Goal: Information Seeking & Learning: Learn about a topic

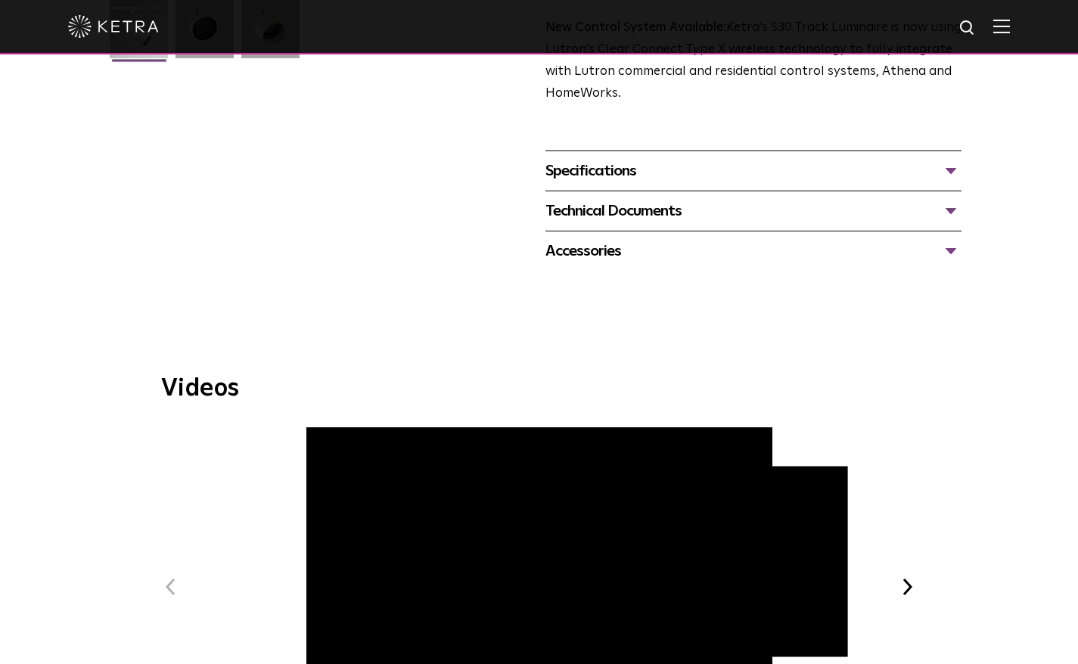
scroll to position [538, 0]
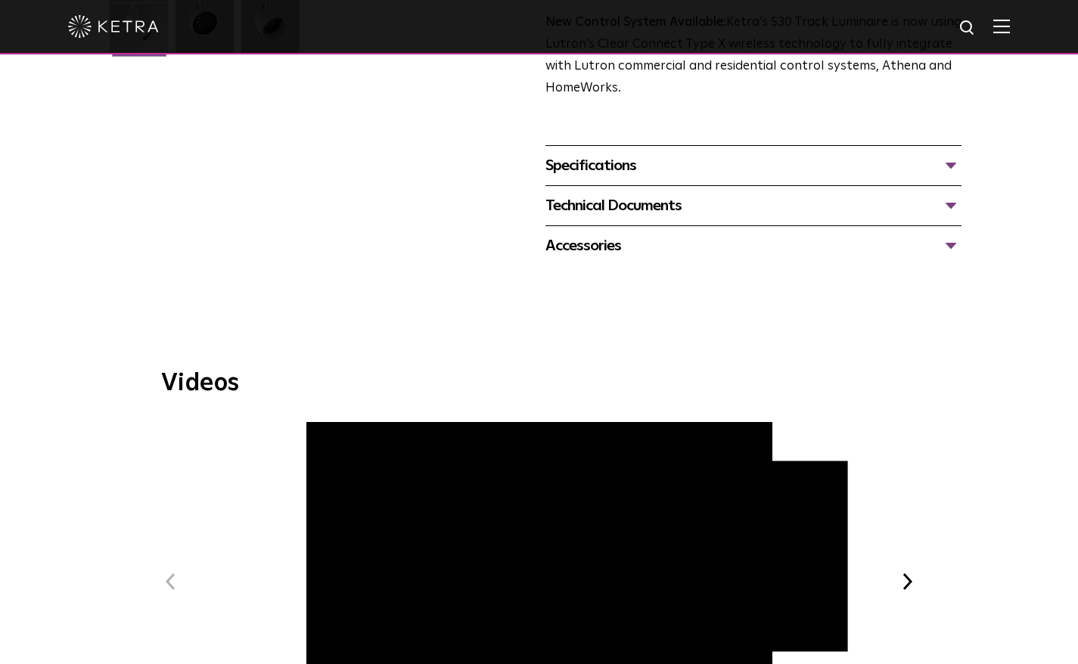
click at [951, 154] on div "Specifications" at bounding box center [753, 166] width 417 height 24
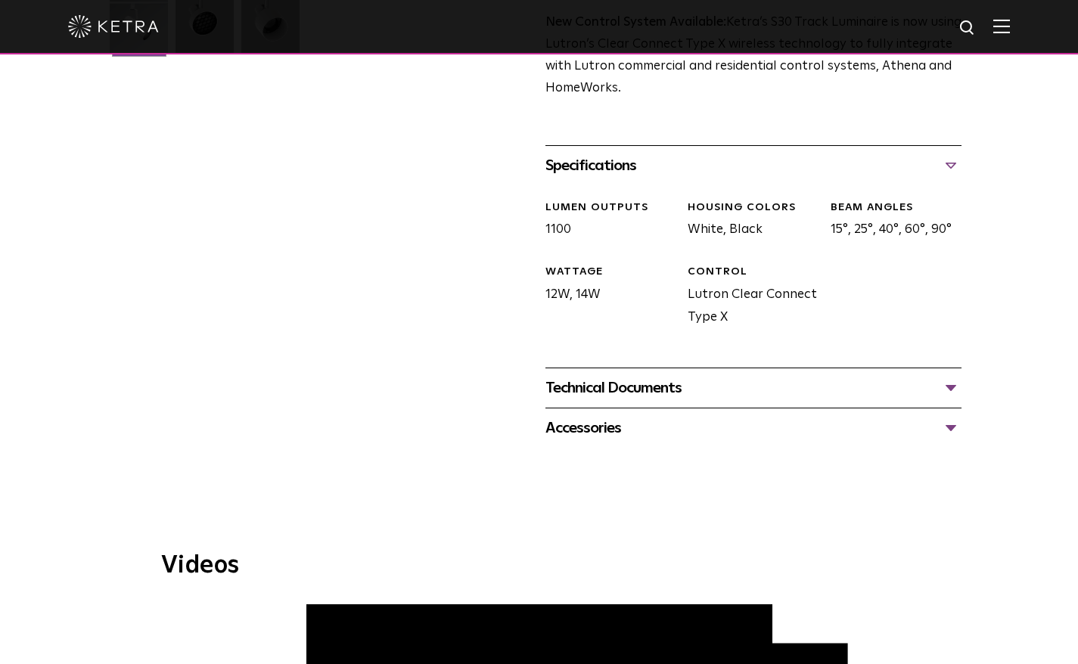
click at [745, 376] on div "Technical Documents" at bounding box center [753, 388] width 417 height 24
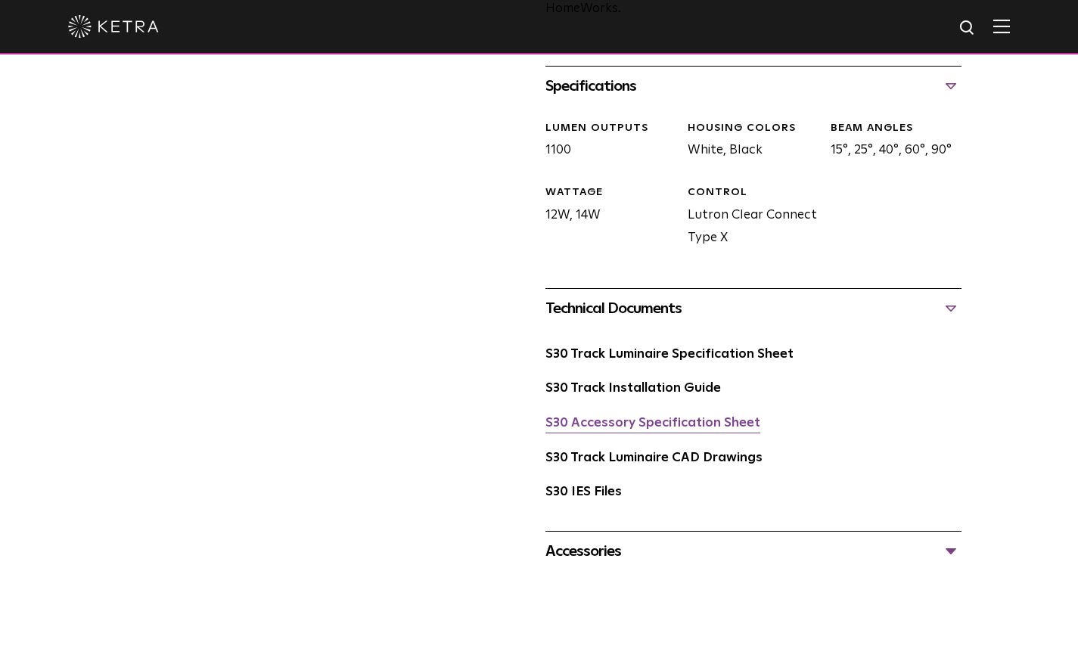
scroll to position [619, 0]
click at [685, 415] on link "S30 Accessory Specification Sheet" at bounding box center [652, 421] width 215 height 13
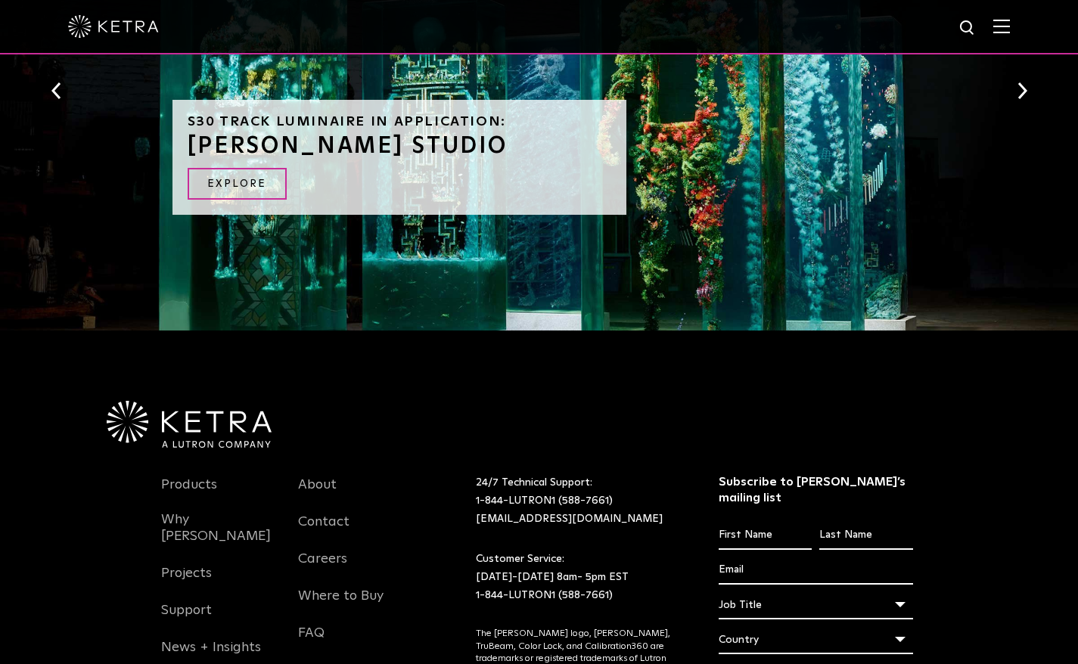
scroll to position [1656, 0]
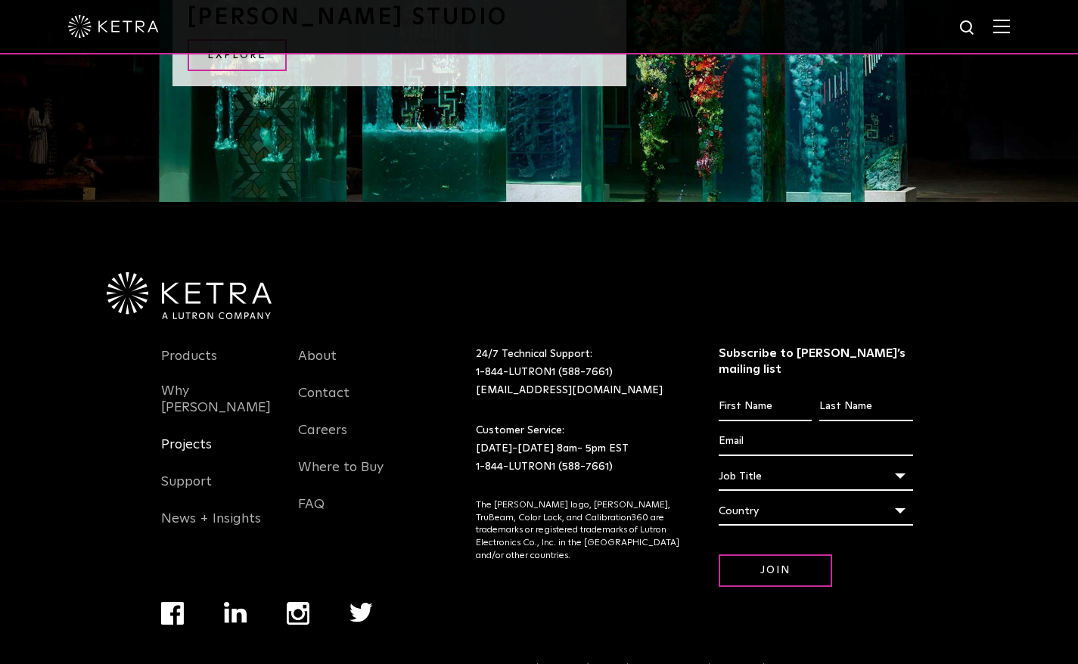
click at [194, 436] on link "Projects" at bounding box center [186, 453] width 51 height 35
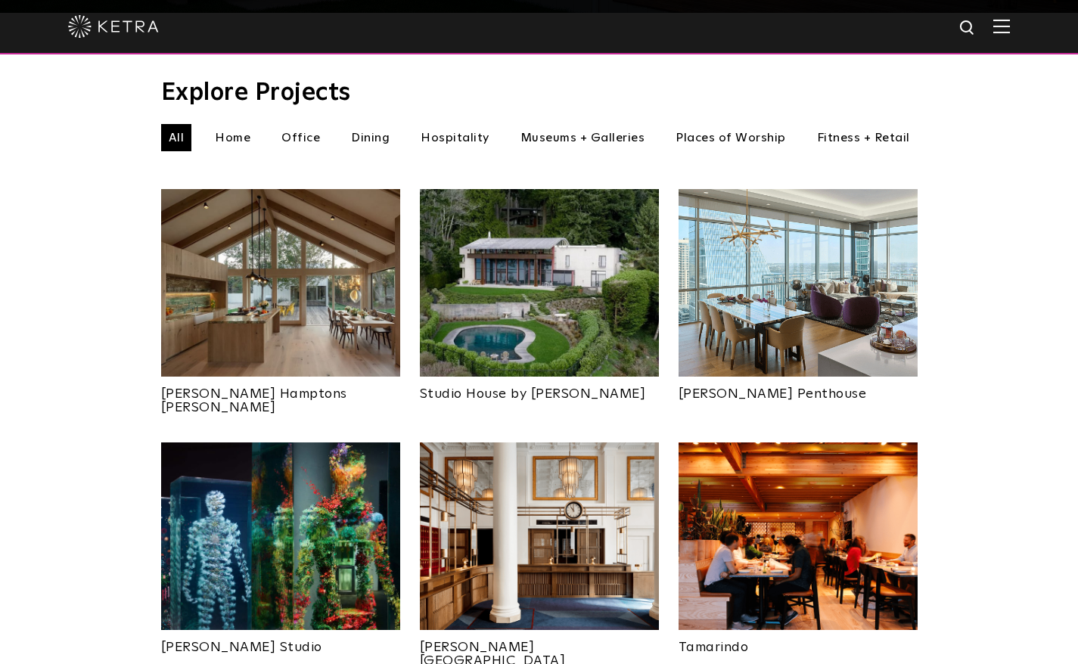
scroll to position [503, 0]
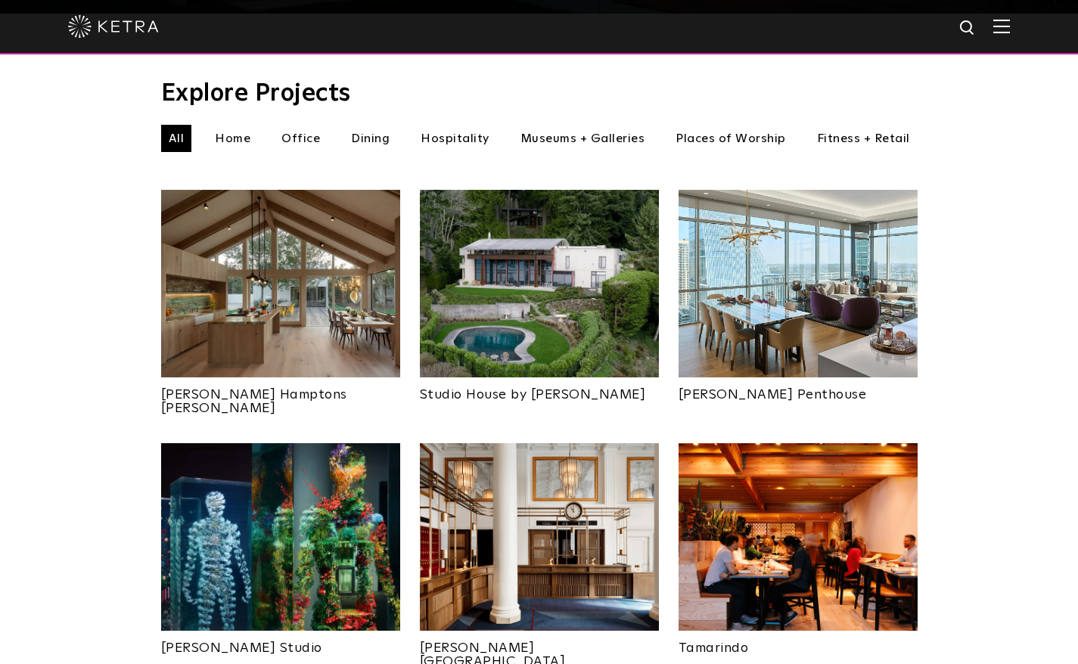
click at [226, 310] on img at bounding box center [280, 284] width 239 height 188
click at [550, 314] on img at bounding box center [539, 284] width 239 height 188
click at [776, 231] on img at bounding box center [797, 284] width 239 height 188
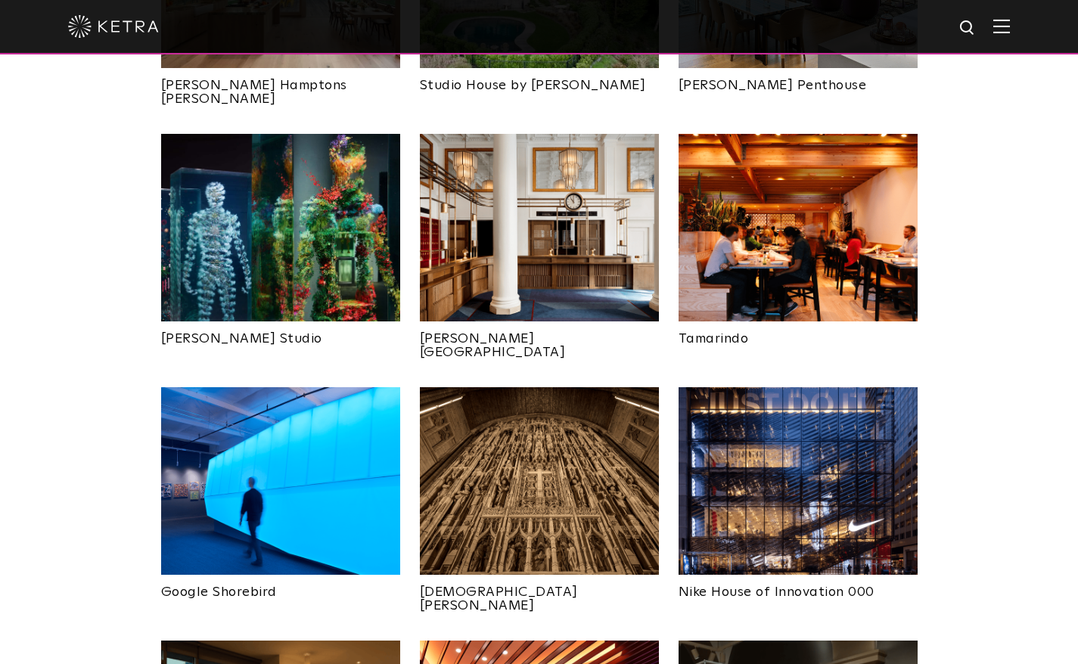
scroll to position [816, 0]
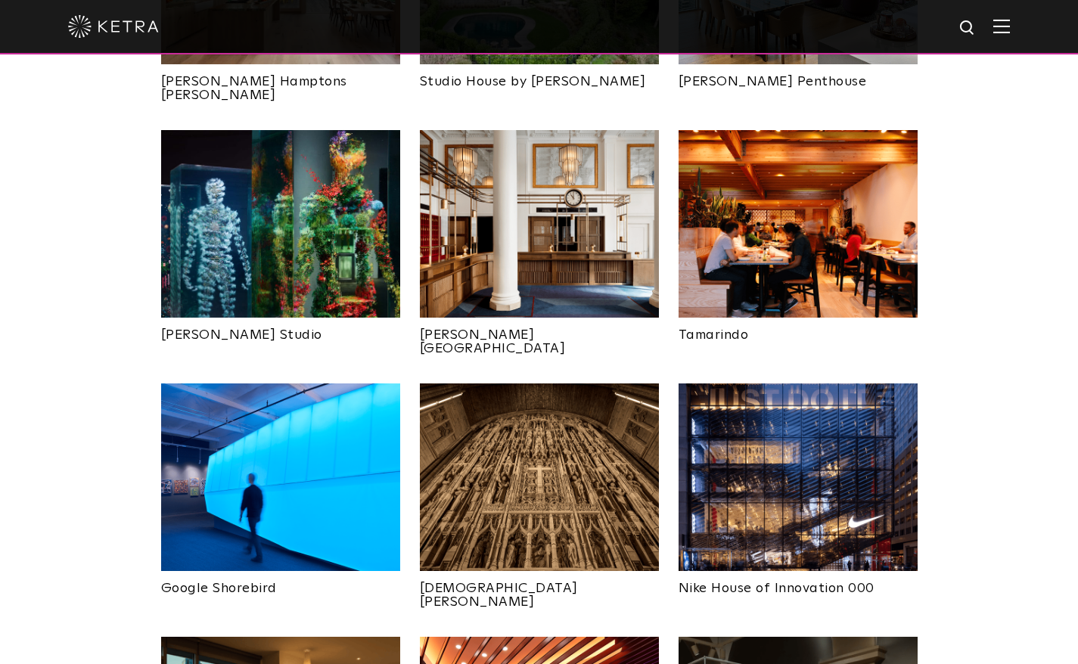
click at [560, 457] on img at bounding box center [539, 477] width 239 height 188
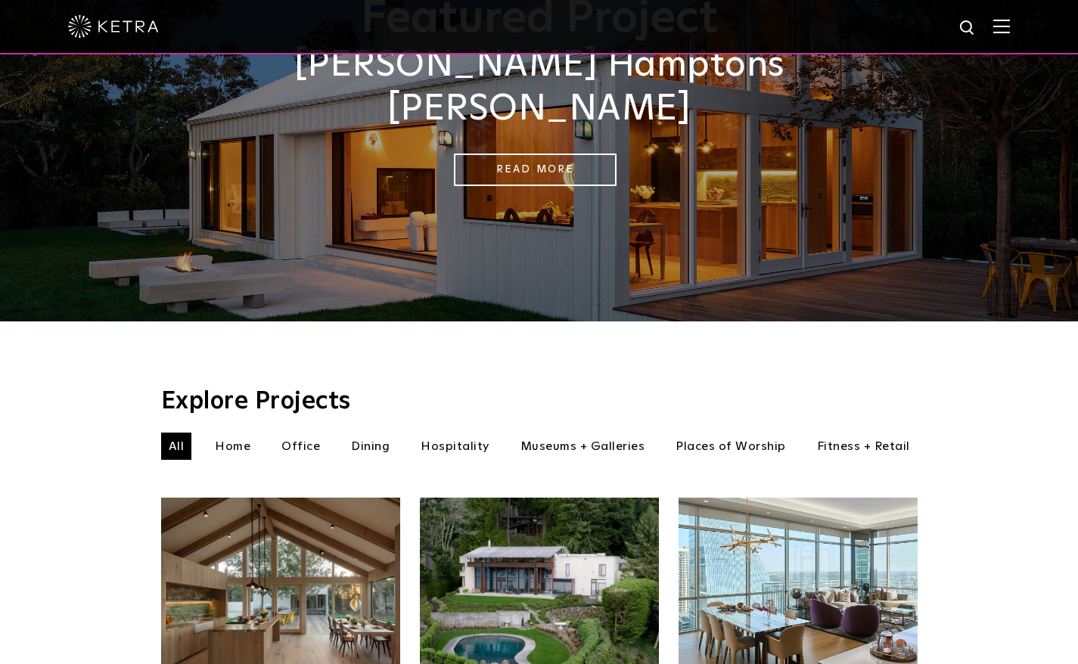
scroll to position [192, 0]
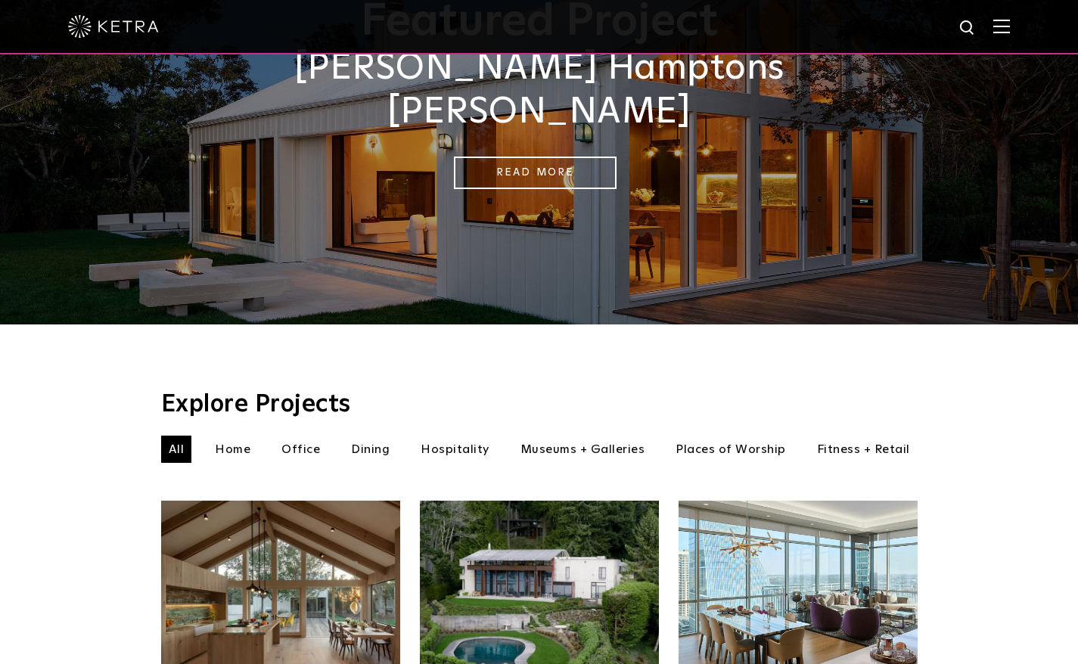
click at [571, 436] on li "Museums + Galleries" at bounding box center [583, 449] width 140 height 27
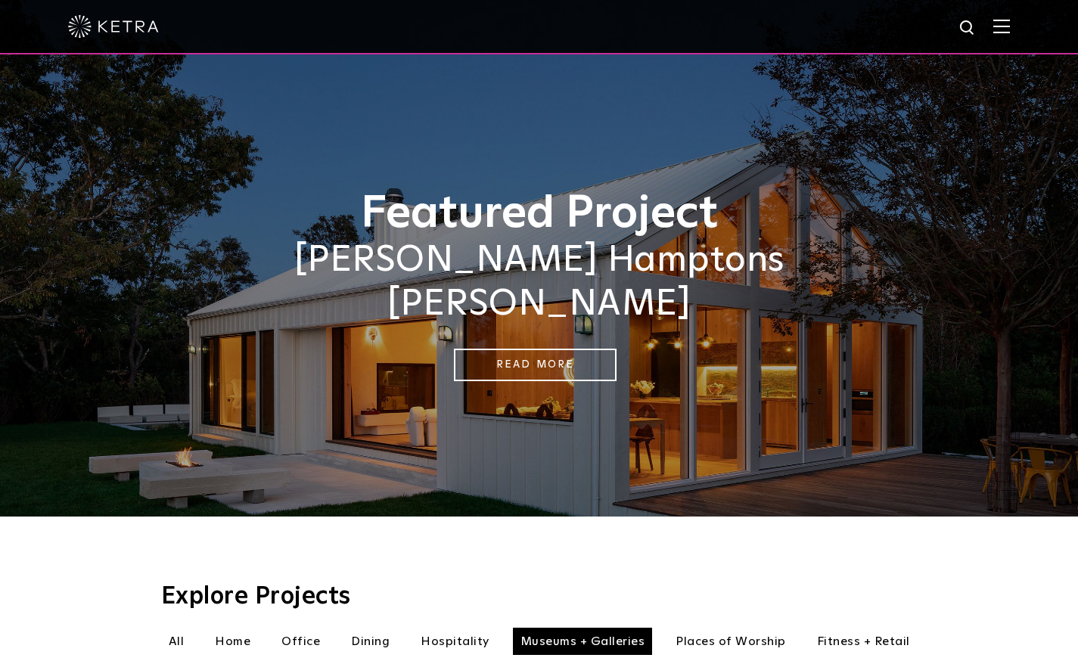
click at [244, 628] on li "Home" at bounding box center [232, 641] width 51 height 27
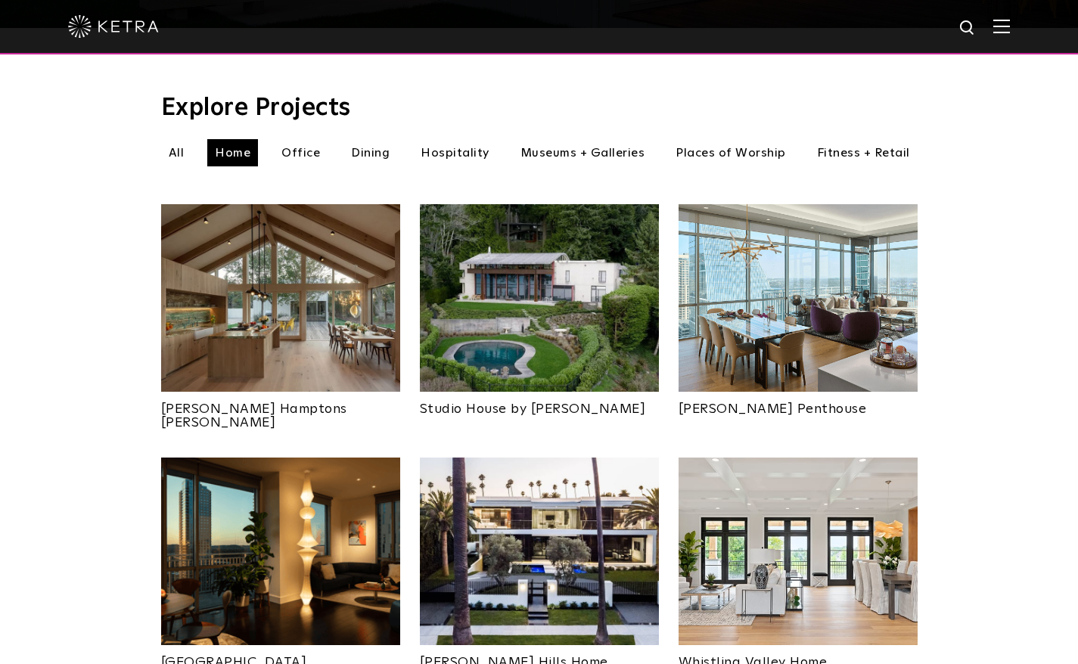
scroll to position [491, 0]
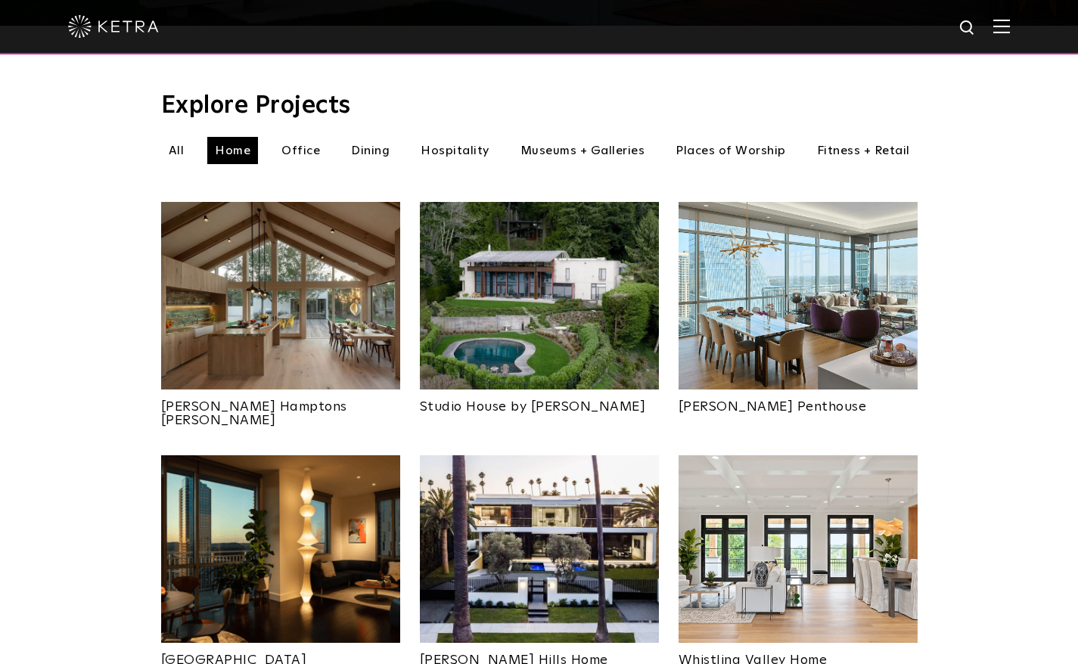
click at [824, 523] on img at bounding box center [797, 549] width 239 height 188
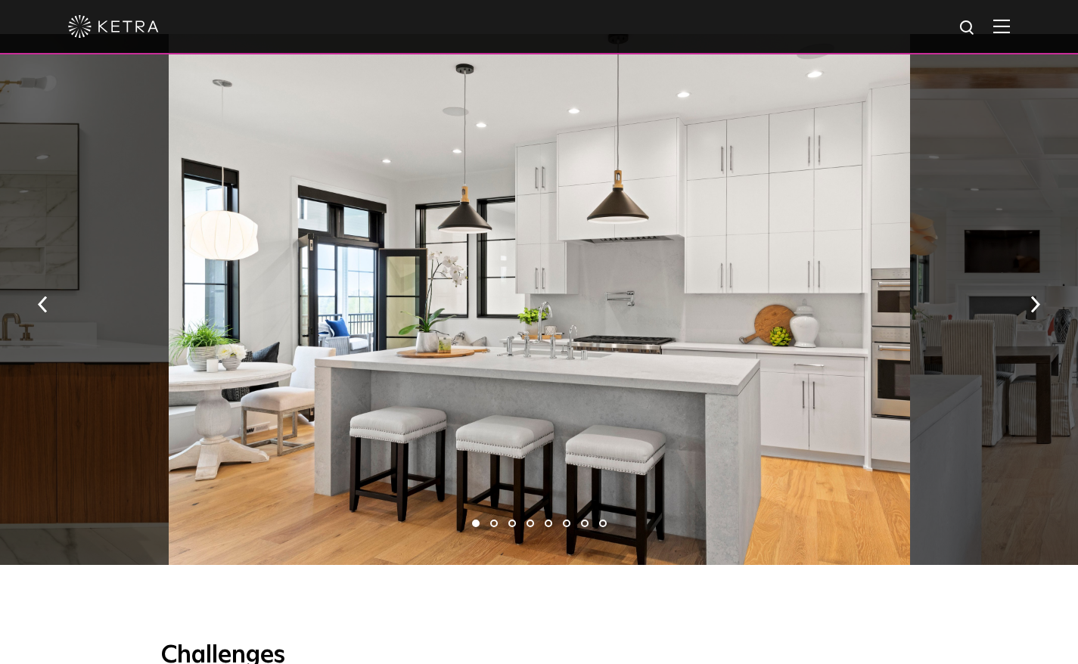
scroll to position [1115, 0]
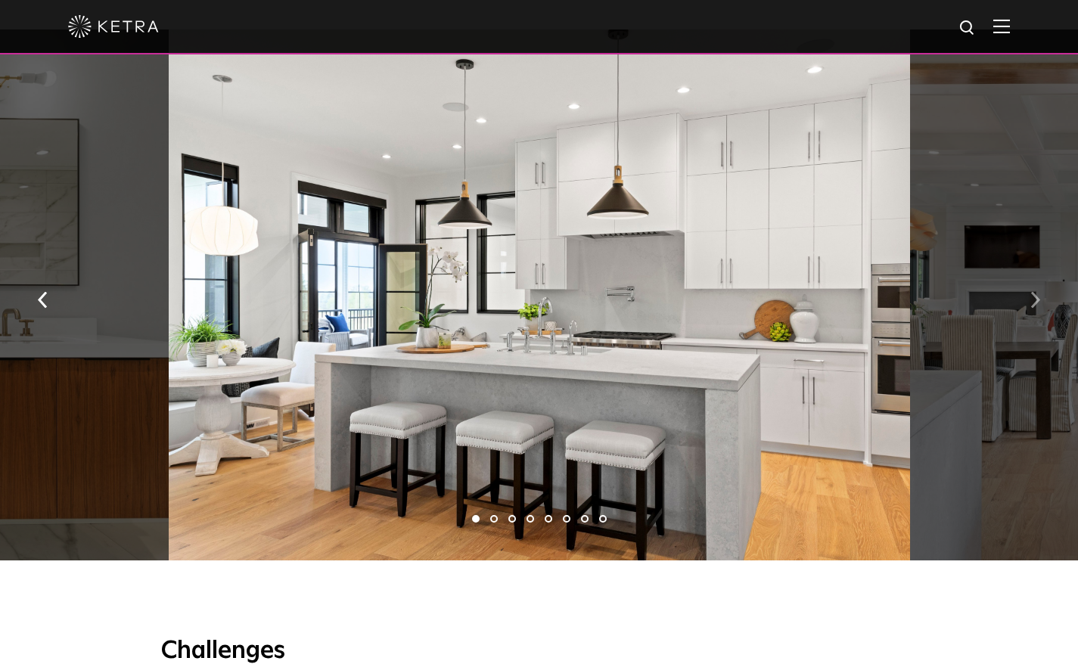
click at [1035, 299] on img "button" at bounding box center [1035, 300] width 10 height 17
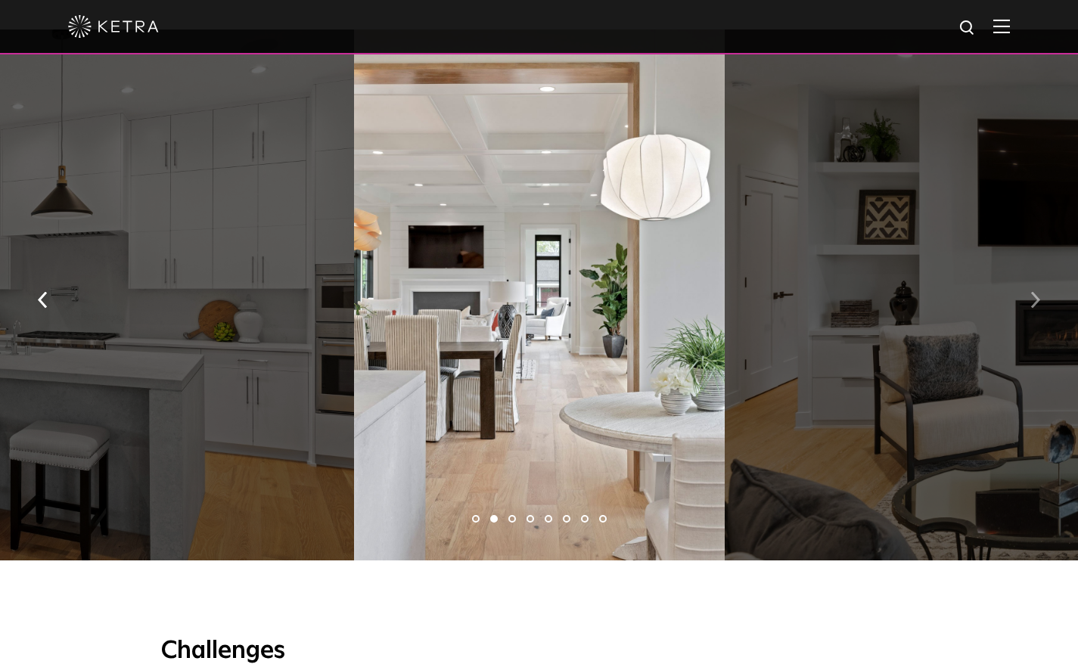
click at [1035, 299] on img "button" at bounding box center [1035, 300] width 10 height 17
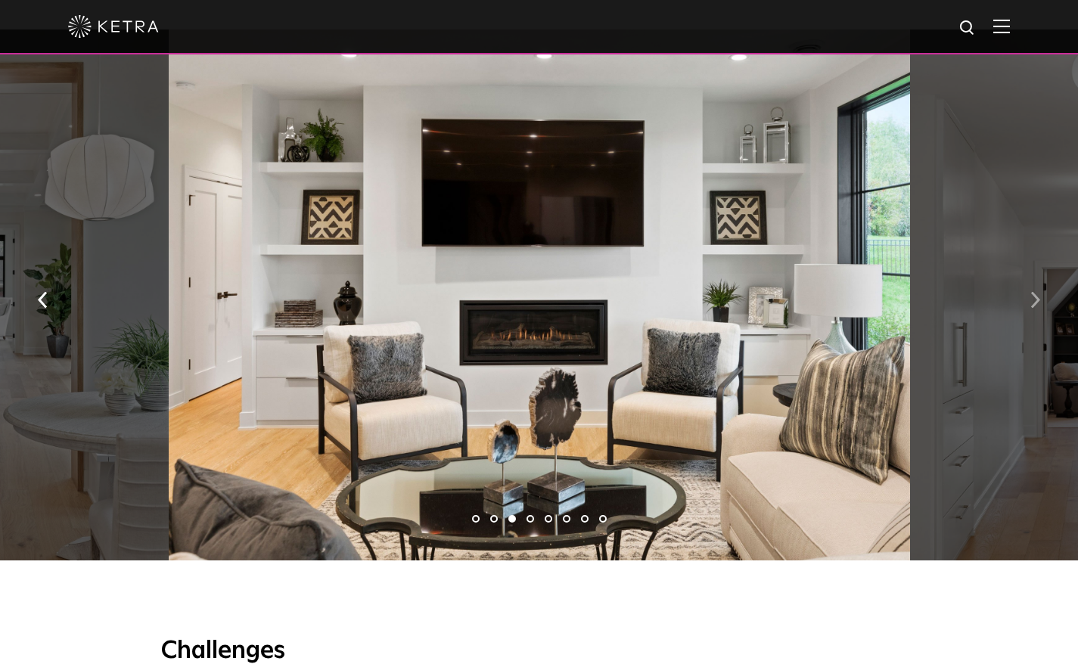
click at [1035, 299] on img "button" at bounding box center [1035, 300] width 10 height 17
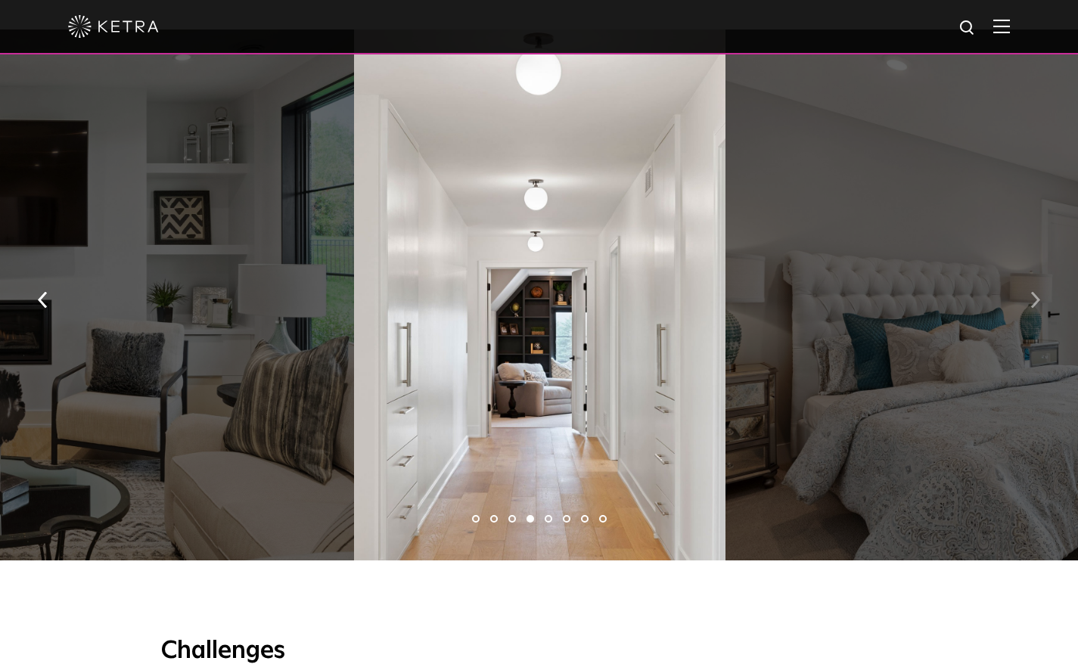
click at [1035, 299] on img "button" at bounding box center [1035, 300] width 10 height 17
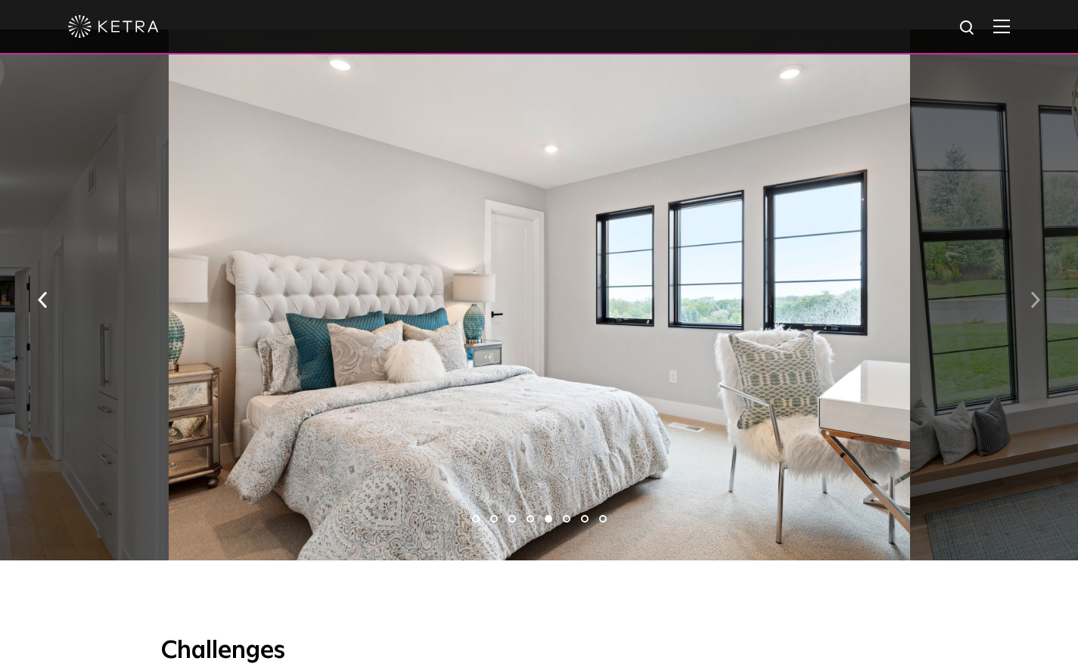
click at [1035, 299] on img "button" at bounding box center [1035, 300] width 10 height 17
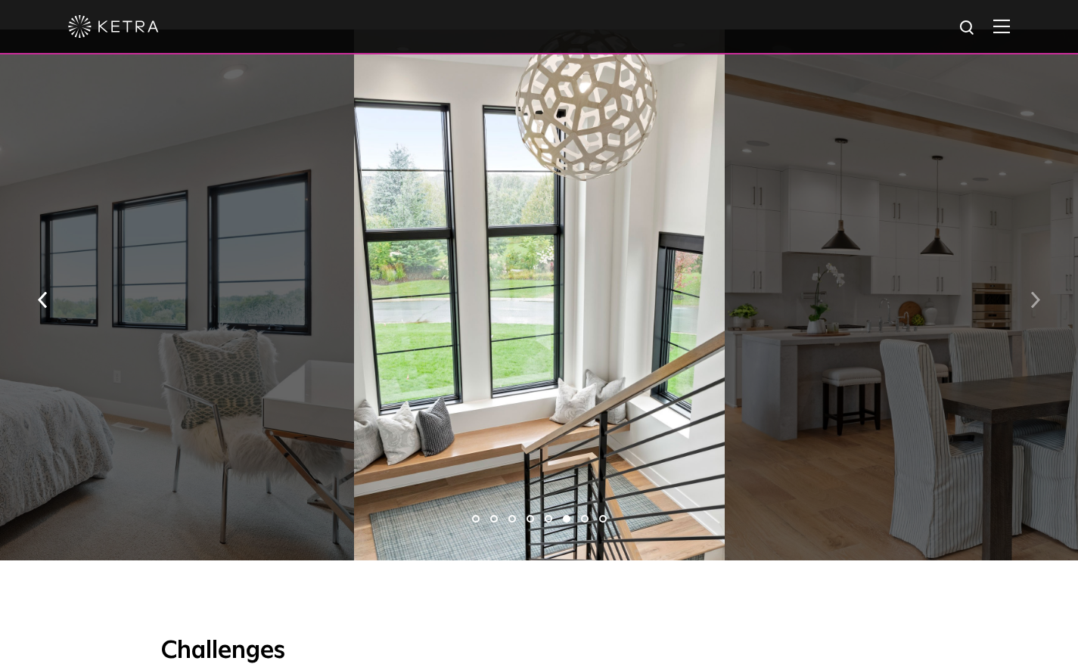
click at [1035, 299] on img "button" at bounding box center [1035, 300] width 10 height 17
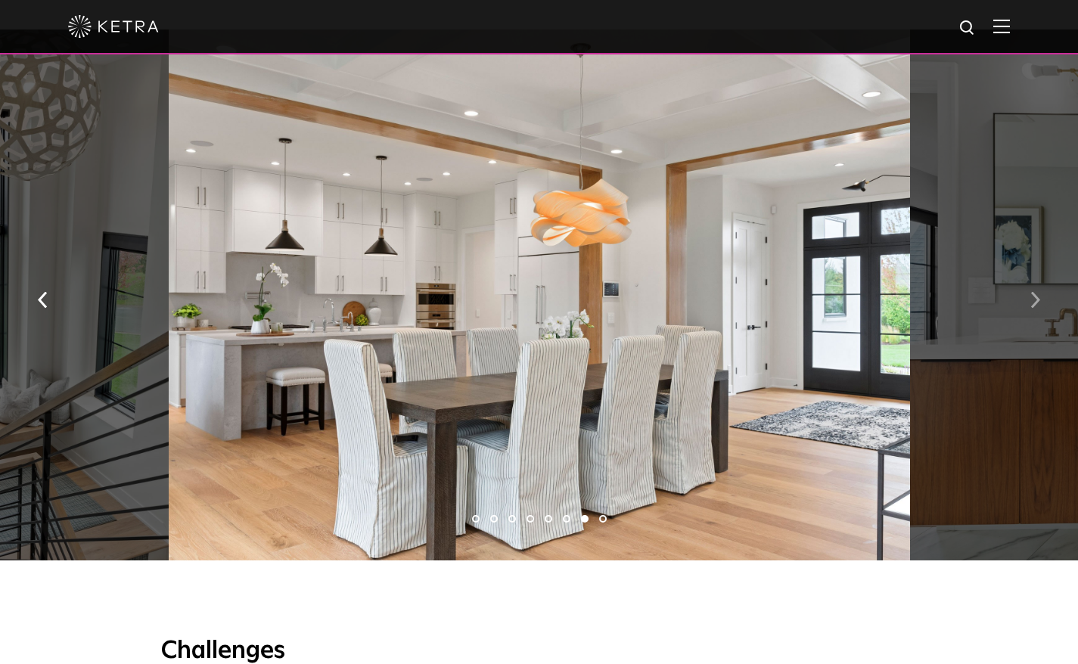
click at [1035, 299] on img "button" at bounding box center [1035, 300] width 10 height 17
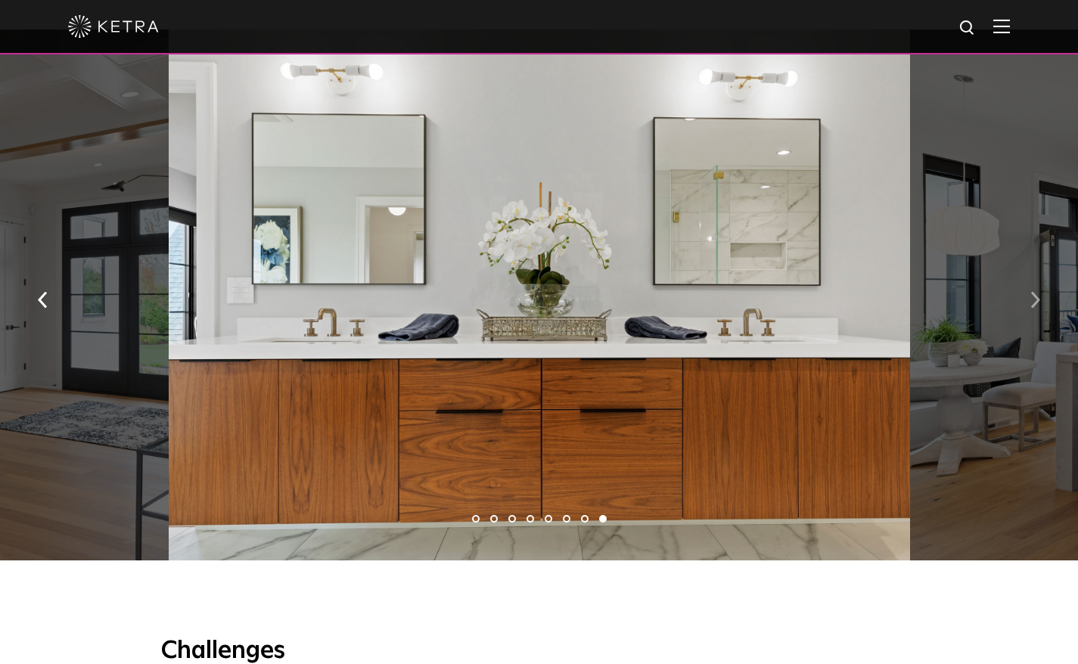
click at [1035, 299] on img "button" at bounding box center [1035, 300] width 10 height 17
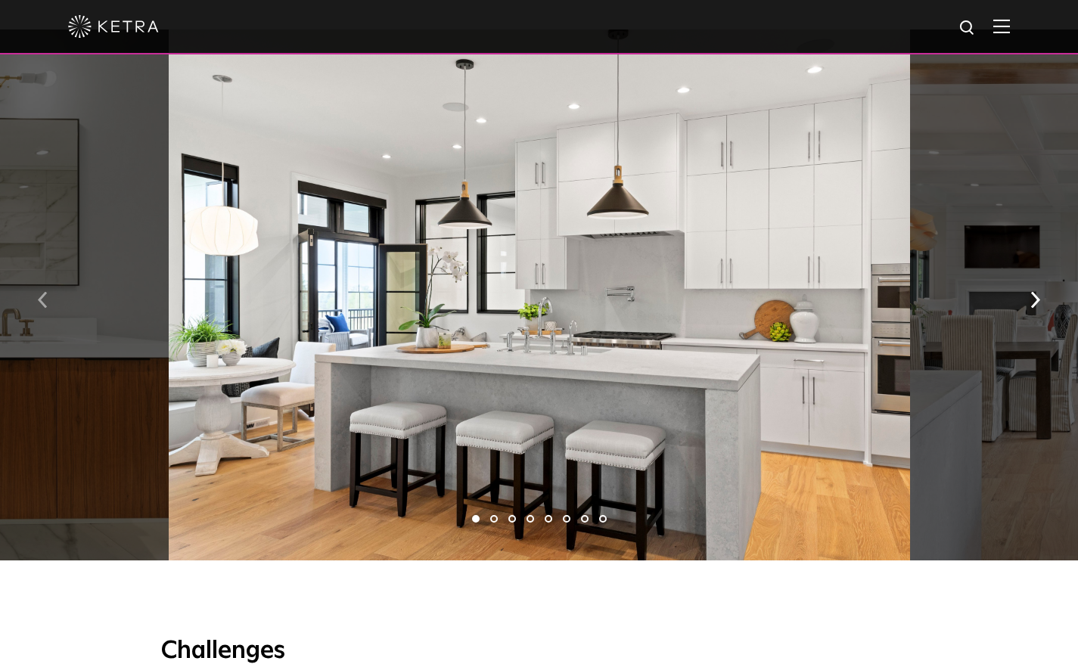
click at [42, 300] on img "button" at bounding box center [43, 300] width 10 height 17
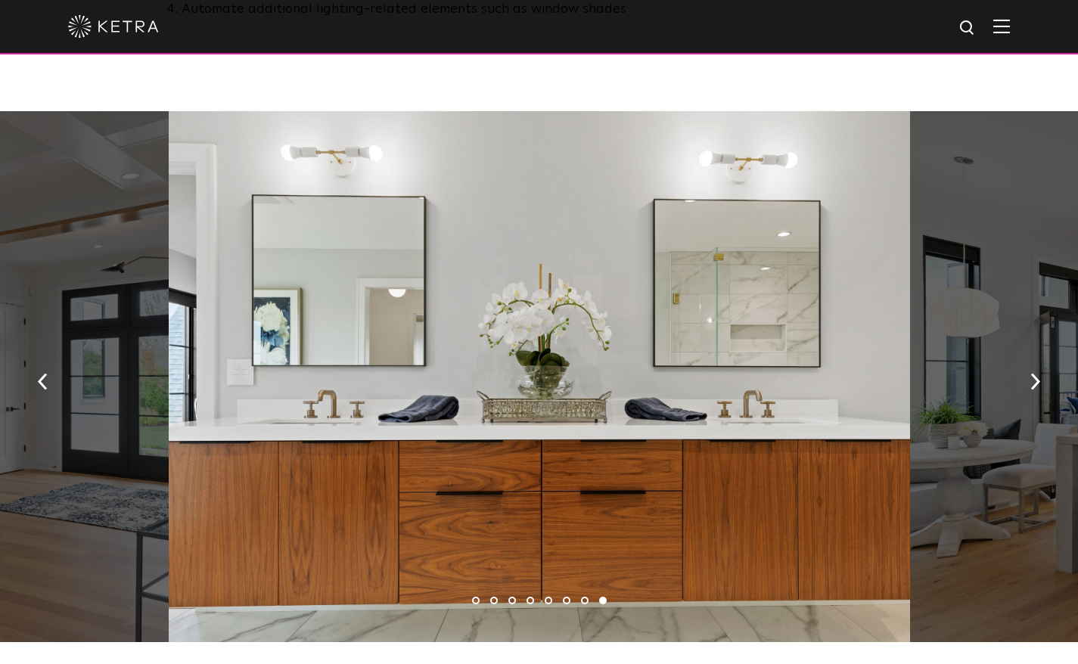
scroll to position [1029, 0]
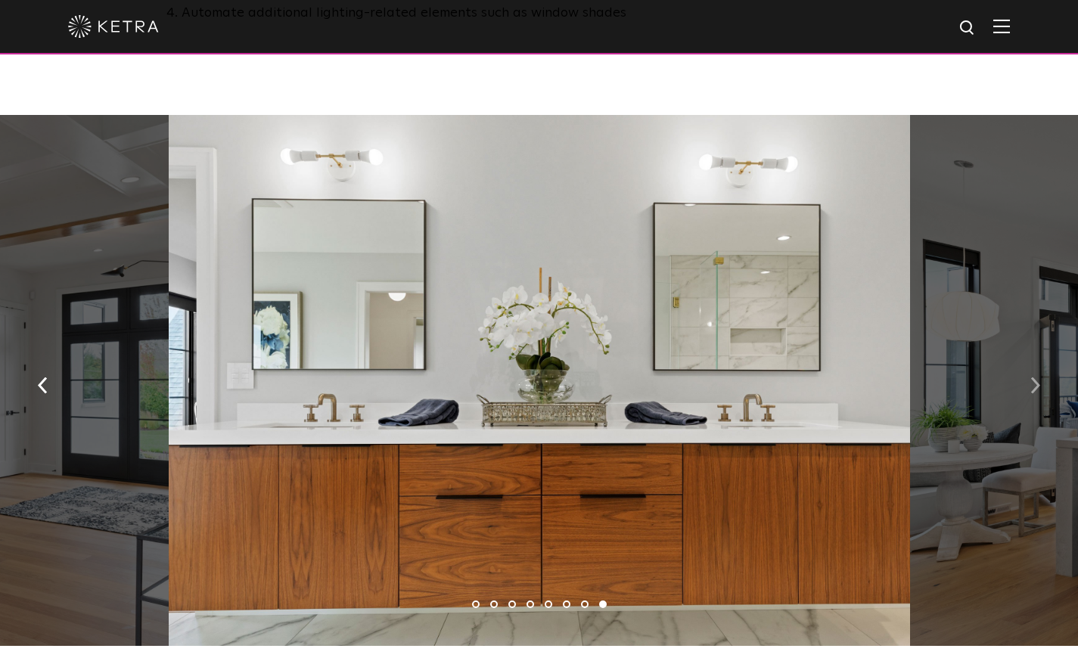
click at [1021, 381] on button "button" at bounding box center [1035, 385] width 33 height 52
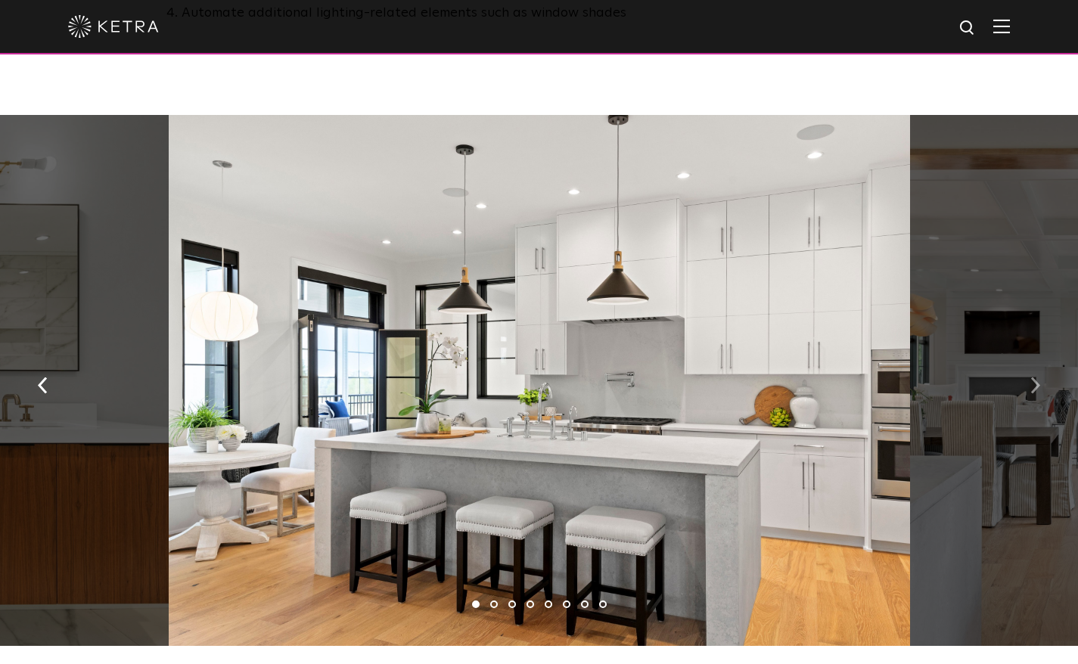
click at [1026, 383] on button "button" at bounding box center [1035, 385] width 33 height 52
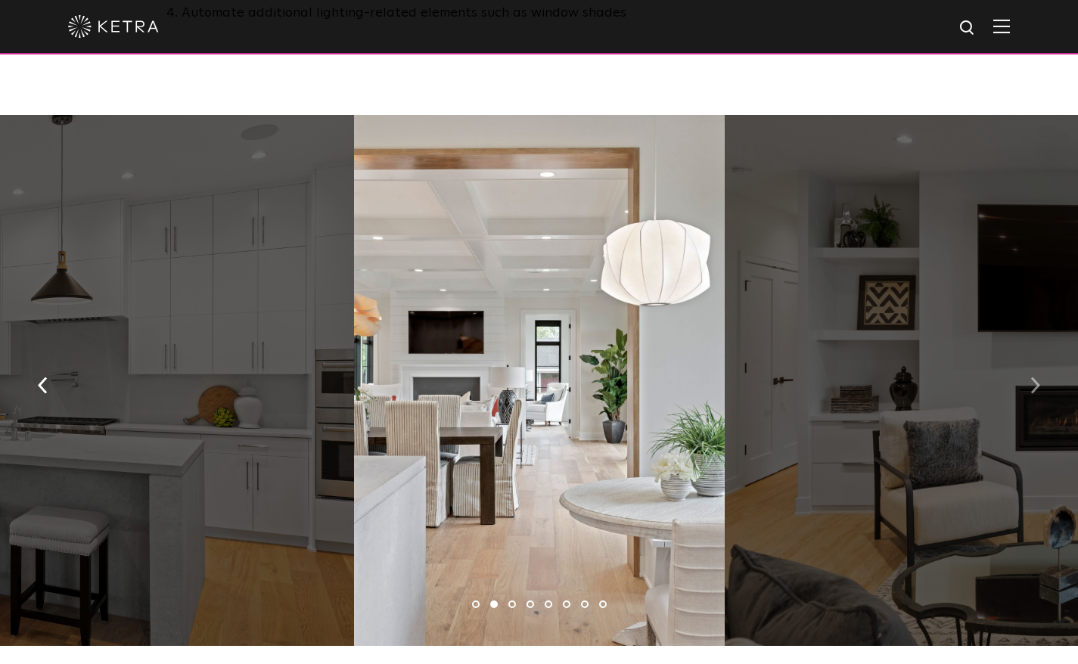
click at [1026, 383] on button "button" at bounding box center [1035, 385] width 33 height 52
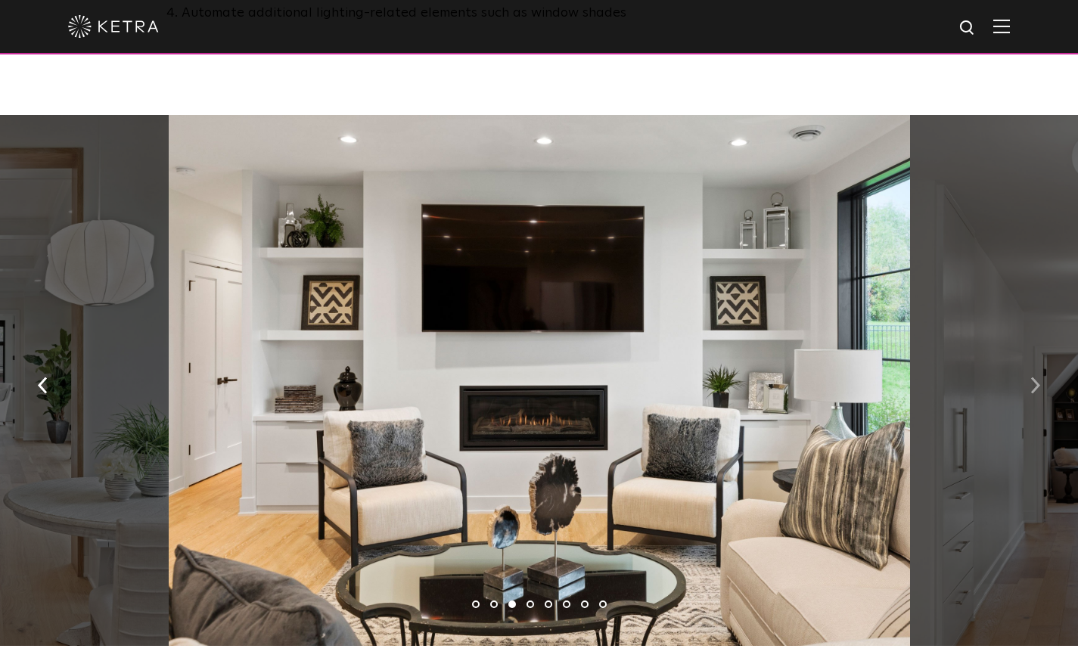
click at [1026, 383] on button "button" at bounding box center [1035, 385] width 33 height 52
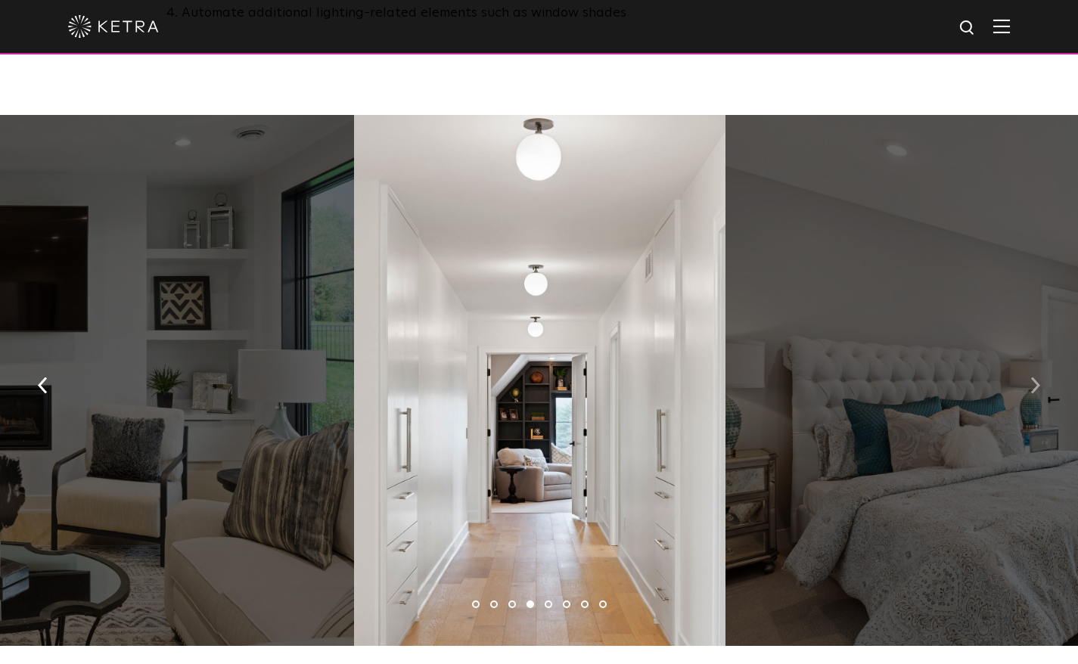
click at [1026, 383] on button "button" at bounding box center [1035, 385] width 33 height 52
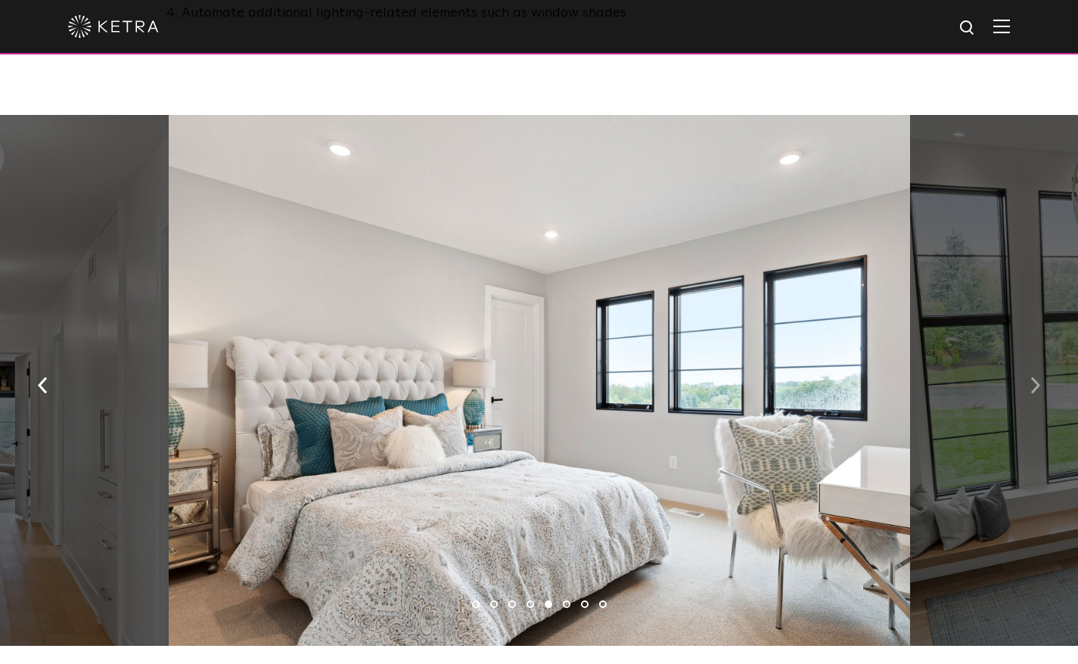
click at [1026, 383] on button "button" at bounding box center [1035, 385] width 33 height 52
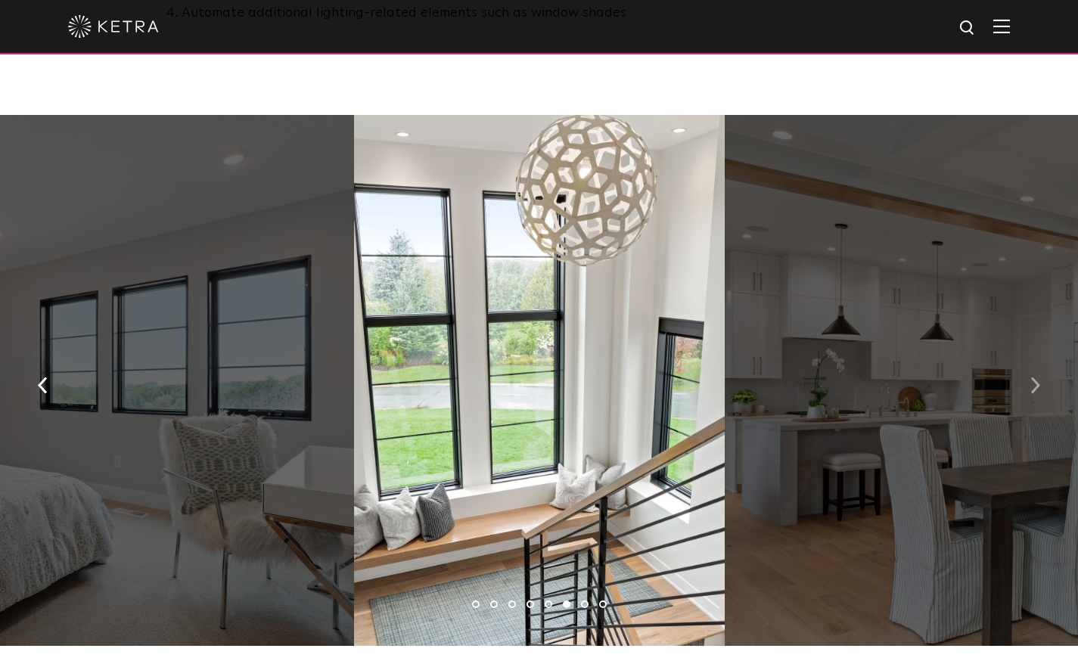
click at [1026, 383] on button "button" at bounding box center [1035, 385] width 33 height 52
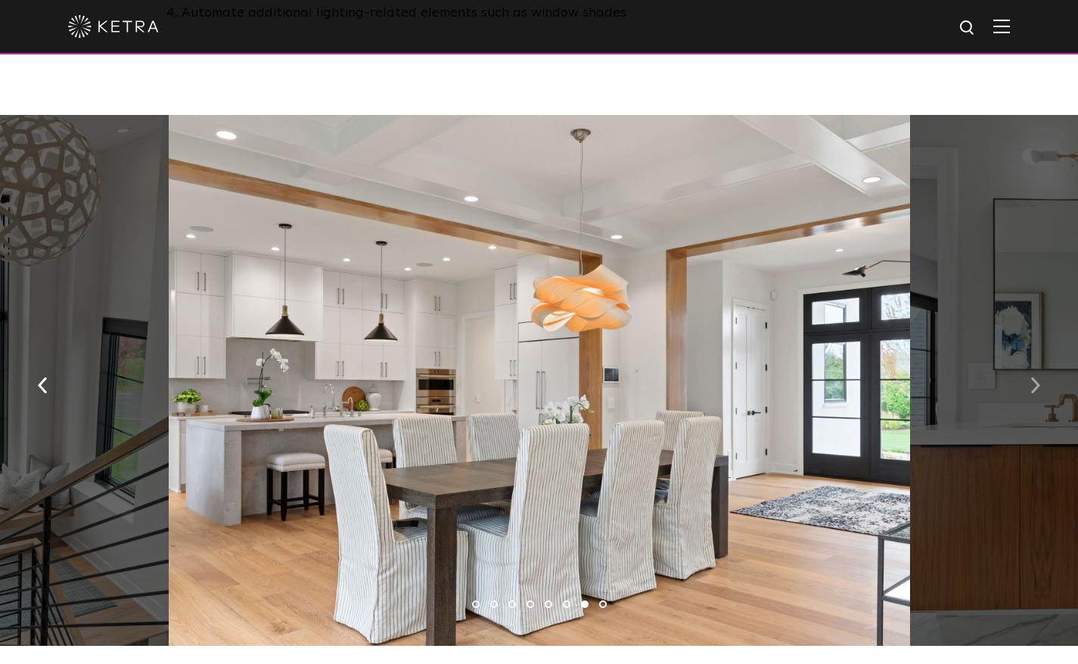
click at [1026, 383] on button "button" at bounding box center [1035, 385] width 33 height 52
